Goal: Go to known website: Access a specific website the user already knows

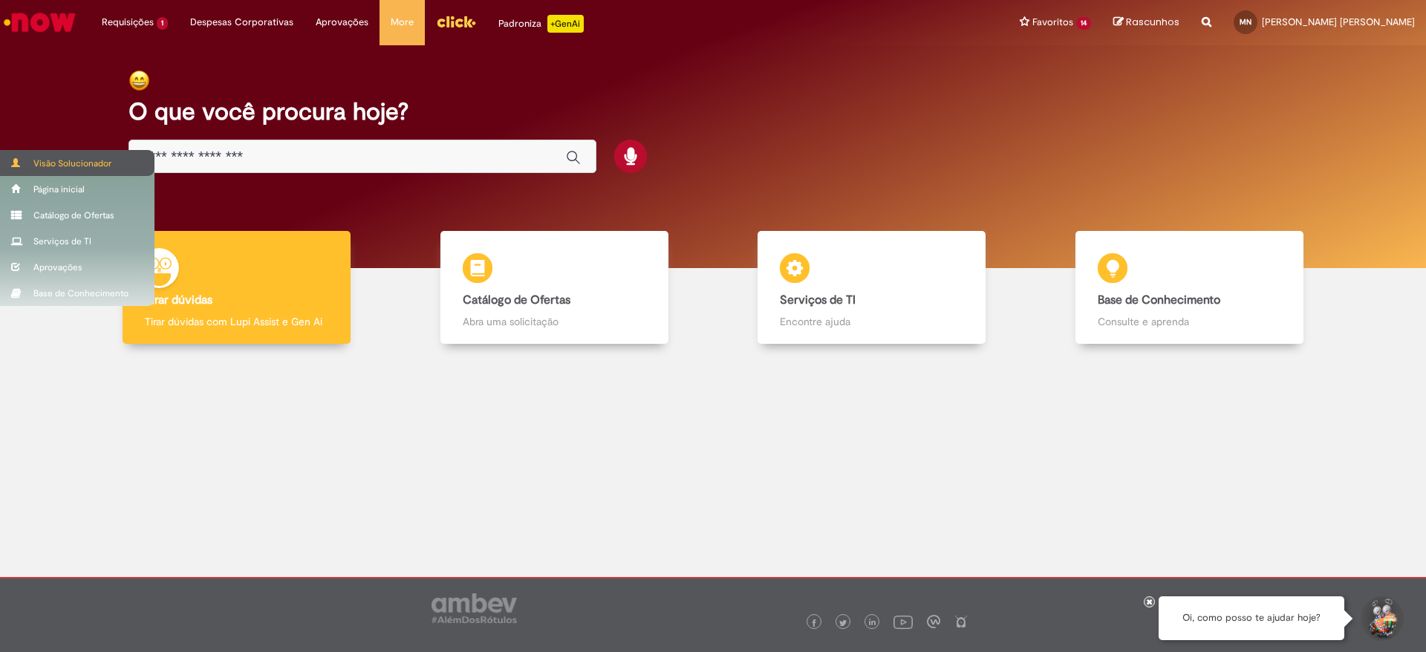
click at [15, 158] on span at bounding box center [16, 162] width 11 height 9
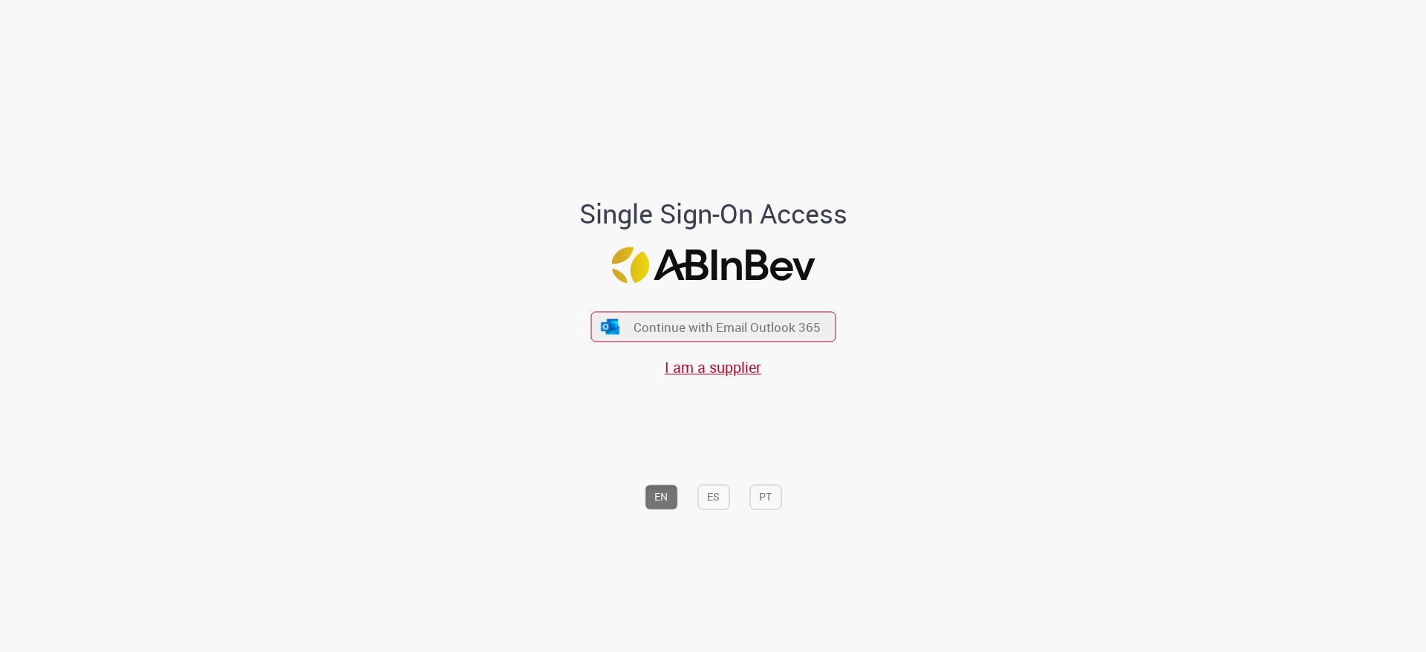
click at [789, 310] on div "Continue with Email Outlook 365 I am a supplier" at bounding box center [712, 337] width 245 height 82
click at [788, 320] on span "Continue with Email Outlook 365" at bounding box center [727, 327] width 191 height 17
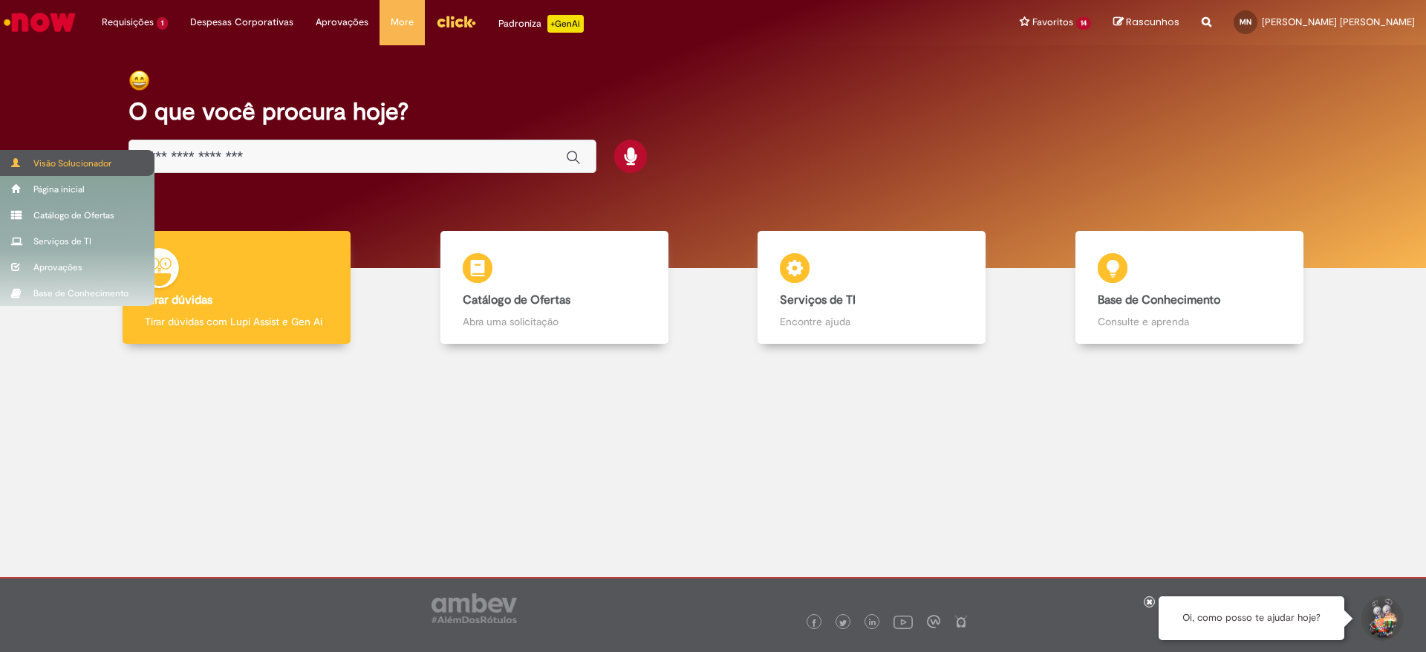
click at [40, 158] on div "Visão Solucionador" at bounding box center [77, 163] width 154 height 26
